Goal: Transaction & Acquisition: Book appointment/travel/reservation

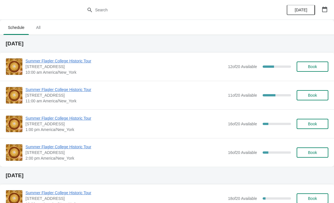
click at [59, 59] on span "Summer Flagler College Historic Tour" at bounding box center [125, 61] width 200 height 6
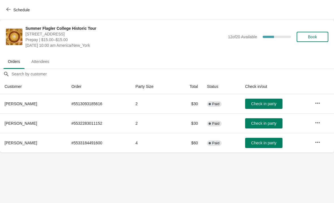
click at [264, 124] on span "Check in party" at bounding box center [263, 123] width 25 height 5
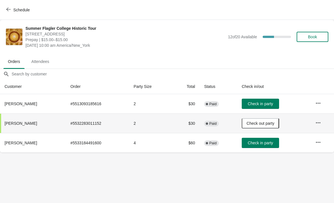
click at [258, 100] on button "Check in party" at bounding box center [260, 104] width 37 height 10
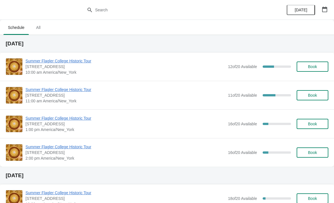
click at [64, 59] on span "Summer Flagler College Historic Tour" at bounding box center [125, 61] width 200 height 6
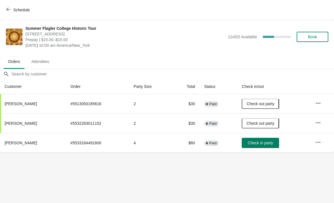
click at [17, 5] on button "Schedule" at bounding box center [18, 10] width 31 height 10
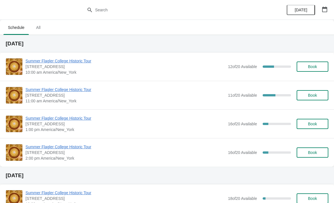
click at [44, 63] on span "Summer Flagler College Historic Tour" at bounding box center [125, 61] width 200 height 6
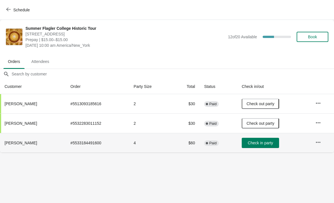
click at [267, 152] on td "Check in party" at bounding box center [274, 143] width 74 height 20
click at [267, 145] on span "Check in party" at bounding box center [260, 142] width 25 height 5
click at [30, 10] on span "Schedule" at bounding box center [21, 10] width 16 height 5
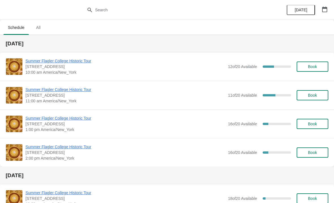
click at [63, 92] on span "Summer Flagler College Historic Tour" at bounding box center [125, 90] width 200 height 6
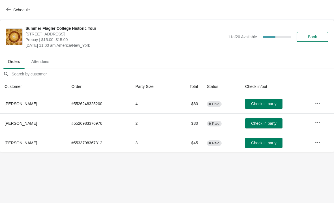
click at [21, 10] on span "Schedule" at bounding box center [21, 10] width 16 height 5
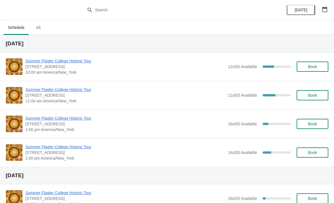
click at [55, 91] on span "Summer Flagler College Historic Tour" at bounding box center [125, 90] width 200 height 6
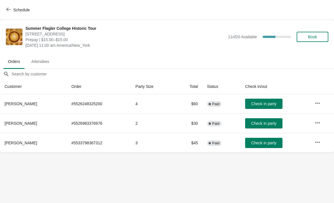
click at [262, 104] on span "Check in party" at bounding box center [263, 103] width 25 height 5
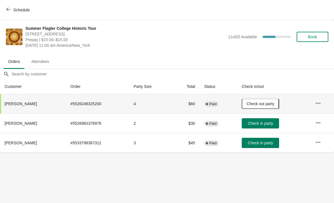
click at [320, 33] on button "Book" at bounding box center [313, 37] width 32 height 10
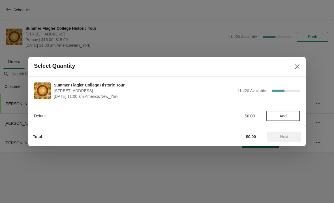
click at [286, 120] on button "Add" at bounding box center [283, 116] width 34 height 10
click at [290, 115] on icon at bounding box center [293, 116] width 6 height 6
click at [287, 138] on span "Next" at bounding box center [284, 136] width 8 height 5
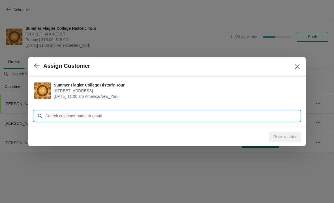
click at [103, 116] on input "Customer" at bounding box center [172, 116] width 255 height 10
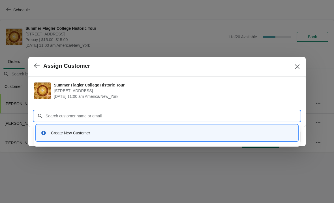
click at [77, 129] on div "Create New Customer" at bounding box center [166, 133] width 257 height 12
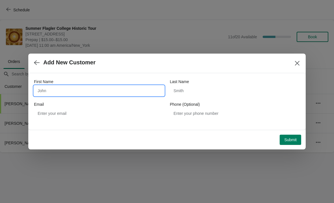
click at [82, 93] on input "First Name" at bounding box center [99, 90] width 130 height 10
type input "Shauni"
click at [206, 101] on div "Phone (Optional)" at bounding box center [235, 104] width 130 height 6
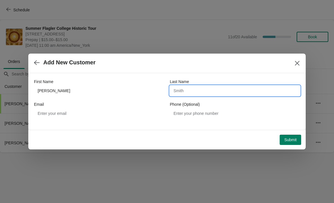
click at [211, 87] on input "Last Name" at bounding box center [235, 90] width 130 height 10
type input "Hubba"
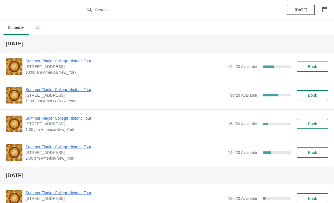
click at [74, 91] on span "Summer Flagler College Historic Tour" at bounding box center [126, 90] width 202 height 6
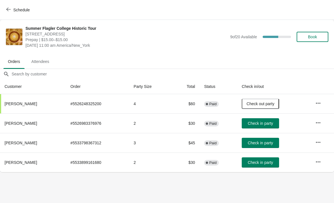
click at [262, 162] on span "Check in party" at bounding box center [260, 162] width 25 height 5
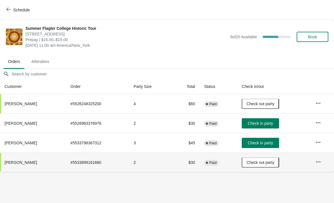
click at [265, 125] on span "Check in party" at bounding box center [260, 123] width 25 height 5
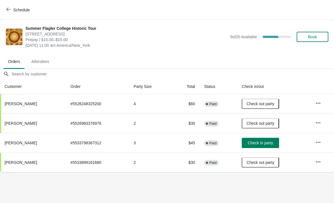
click at [172, 183] on body "Schedule Summer Flagler College Historic Tour [STREET_ADDRESS][PERSON_NAME] Pre…" at bounding box center [167, 101] width 334 height 203
click at [295, 188] on body "Schedule Summer Flagler College Historic Tour [STREET_ADDRESS][PERSON_NAME] Pre…" at bounding box center [167, 101] width 334 height 203
click at [272, 140] on span "Check in party" at bounding box center [260, 142] width 25 height 5
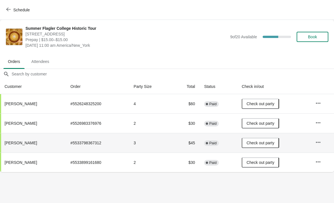
click at [12, 13] on button "Schedule" at bounding box center [18, 10] width 31 height 10
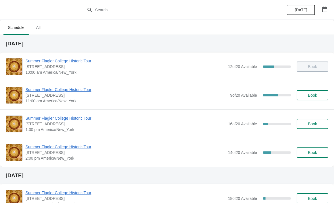
click at [322, 153] on span "Book" at bounding box center [313, 152] width 22 height 5
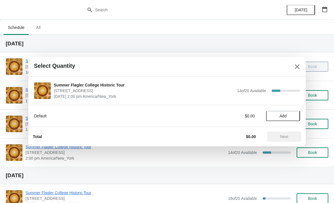
click at [293, 118] on span "Add" at bounding box center [283, 116] width 24 height 5
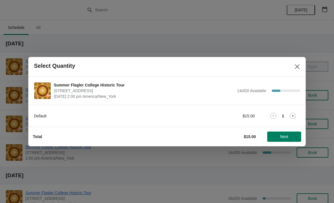
click at [292, 117] on icon at bounding box center [293, 116] width 6 height 6
click at [287, 141] on button "Next" at bounding box center [284, 136] width 34 height 10
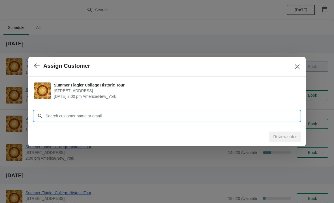
click at [252, 116] on input "Customer" at bounding box center [172, 116] width 255 height 10
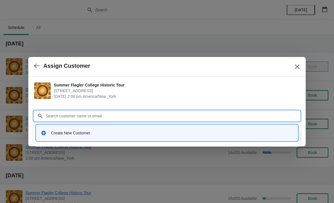
click at [48, 134] on div "Create New Customer" at bounding box center [167, 133] width 253 height 6
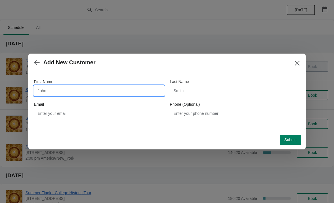
click at [59, 87] on input "First Name" at bounding box center [99, 90] width 130 height 10
type input "Gary"
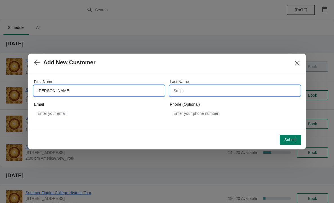
click at [203, 85] on input "Last Name" at bounding box center [235, 90] width 130 height 10
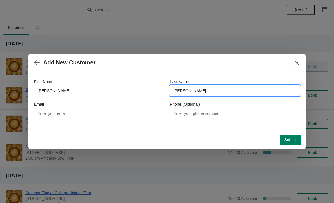
type input "Frier"
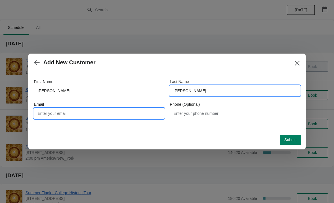
click at [57, 112] on input "Email" at bounding box center [99, 113] width 130 height 10
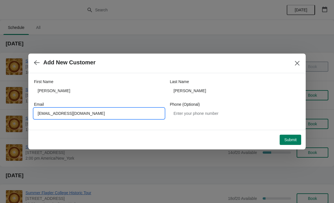
type input "Fwd-yep@hotmail.com"
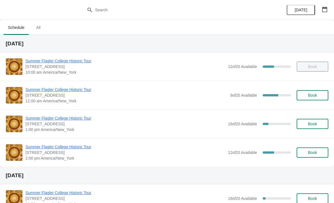
click at [312, 133] on div "Summer Flagler College Historic Tour [STREET_ADDRESS][PERSON_NAME] 1:00 pm [GEO…" at bounding box center [167, 123] width 334 height 29
click at [314, 129] on button "Book" at bounding box center [313, 124] width 32 height 10
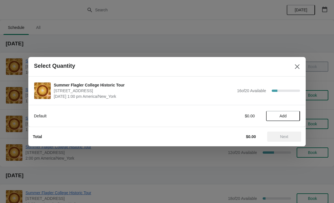
click at [290, 116] on span "Add" at bounding box center [283, 116] width 24 height 5
click at [293, 117] on icon at bounding box center [293, 116] width 6 height 6
click at [290, 118] on icon at bounding box center [293, 116] width 6 height 6
click at [294, 117] on icon at bounding box center [293, 116] width 6 height 6
click at [284, 136] on span "Next" at bounding box center [284, 136] width 8 height 5
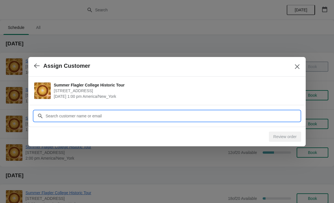
click at [255, 116] on input "Customer" at bounding box center [172, 116] width 255 height 10
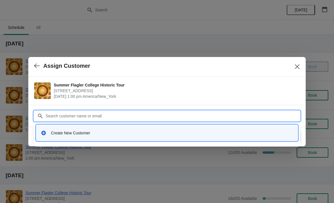
click at [112, 139] on div "Create New Customer" at bounding box center [167, 133] width 262 height 16
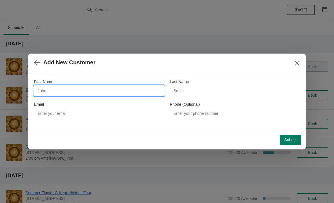
click at [112, 95] on input "First Name" at bounding box center [99, 90] width 130 height 10
type input "[PERSON_NAME]"
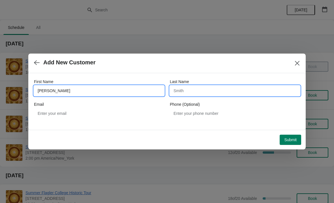
click at [194, 90] on input "Last Name" at bounding box center [235, 90] width 130 height 10
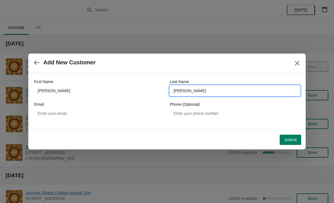
type input "[PERSON_NAME]"
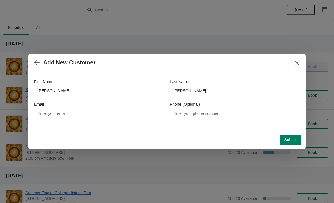
click at [294, 139] on span "Submit" at bounding box center [290, 139] width 12 height 5
